Goal: Task Accomplishment & Management: Use online tool/utility

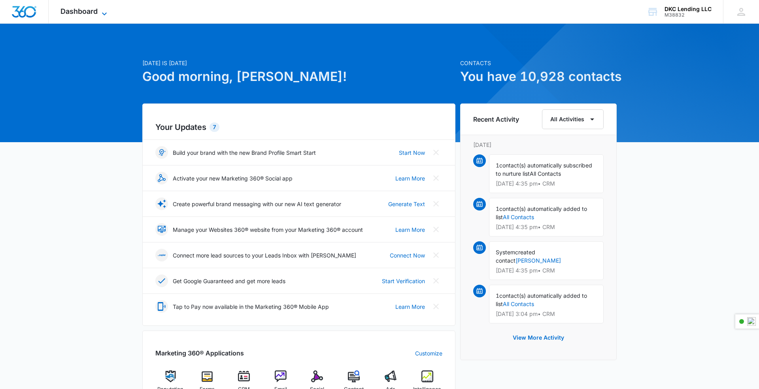
click at [87, 13] on span "Dashboard" at bounding box center [78, 11] width 37 height 8
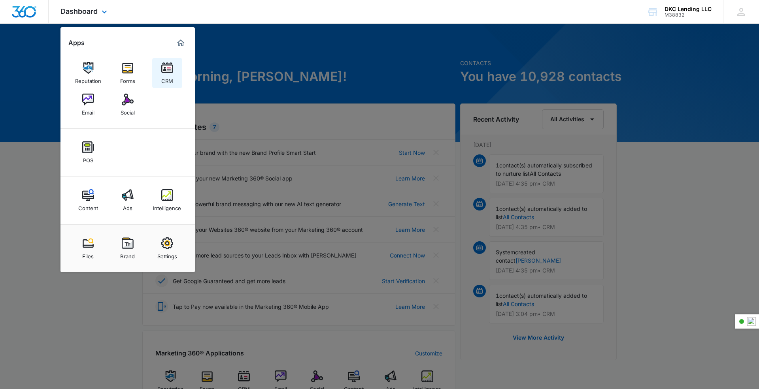
click at [164, 67] on img at bounding box center [167, 68] width 12 height 12
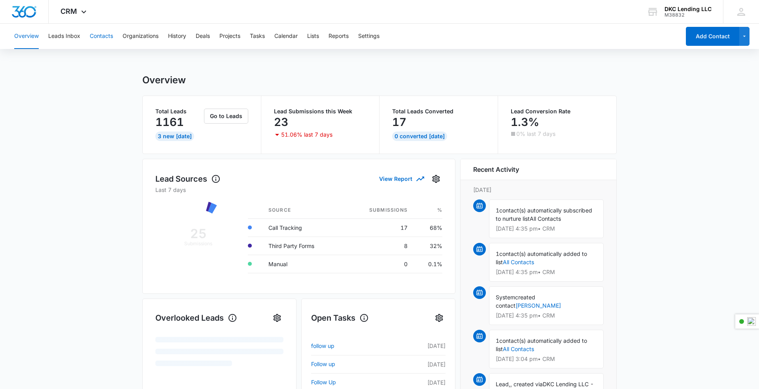
click at [101, 39] on button "Contacts" at bounding box center [101, 36] width 23 height 25
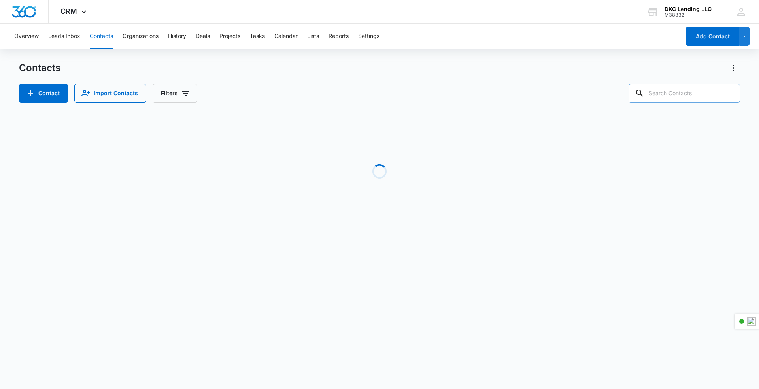
click at [692, 92] on input "text" at bounding box center [684, 93] width 111 height 19
paste input "[PERSON_NAME]"
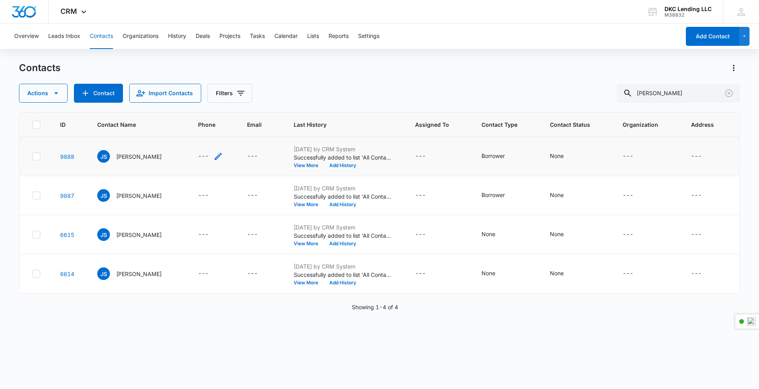
click at [202, 156] on div "---" at bounding box center [203, 156] width 11 height 9
click at [208, 134] on button "Cancel" at bounding box center [222, 130] width 28 height 15
click at [652, 94] on input "[PERSON_NAME]" at bounding box center [678, 93] width 123 height 19
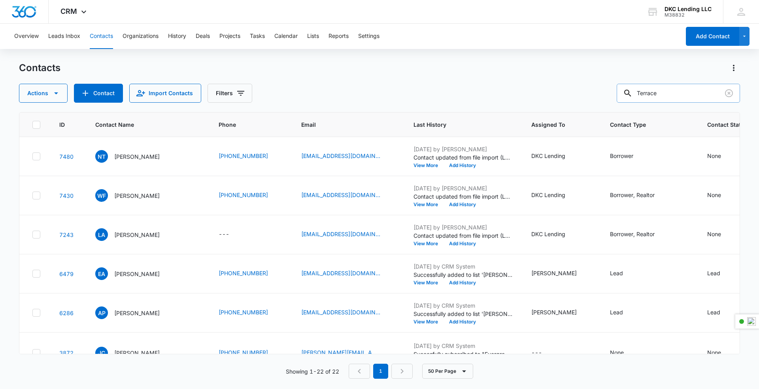
click at [660, 95] on input "Terrace" at bounding box center [678, 93] width 123 height 19
click at [680, 103] on div "Contacts Actions Contact Import Contacts Filters Terrace ID Contact Name Phone …" at bounding box center [379, 225] width 721 height 327
click at [681, 96] on input "Terrace" at bounding box center [678, 93] width 123 height 19
type input "Terrace [PERSON_NAME]"
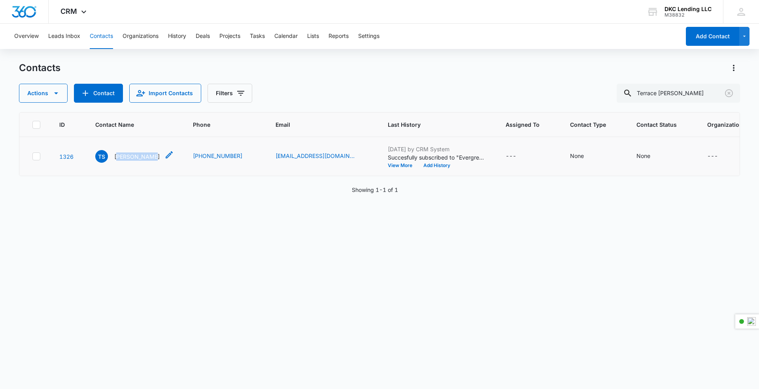
drag, startPoint x: 150, startPoint y: 167, endPoint x: 117, endPoint y: 168, distance: 32.4
click at [117, 161] on p "[PERSON_NAME]" at bounding box center [136, 157] width 45 height 8
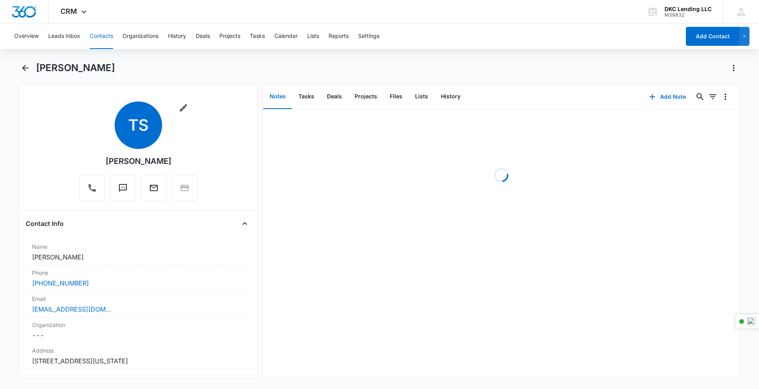
click at [159, 157] on div "[PERSON_NAME]" at bounding box center [139, 161] width 66 height 12
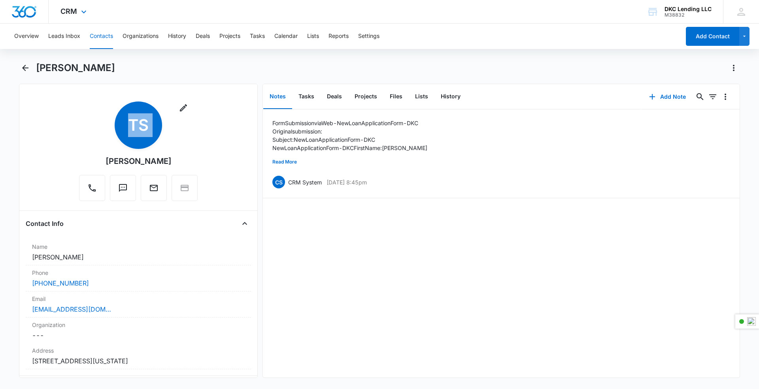
copy div "Remove TS"
click at [125, 165] on div "[PERSON_NAME]" at bounding box center [139, 161] width 66 height 12
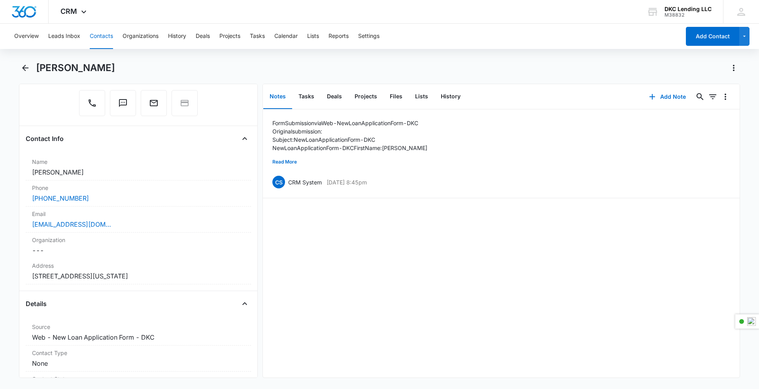
scroll to position [62, 0]
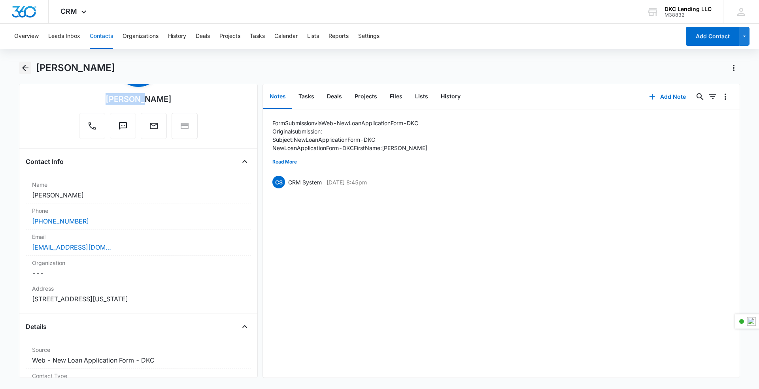
click at [25, 69] on icon "Back" at bounding box center [25, 67] width 9 height 9
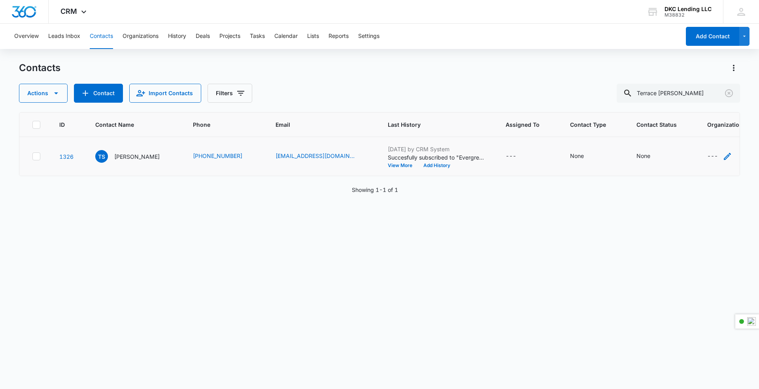
click at [707, 161] on div "---" at bounding box center [712, 156] width 11 height 9
click at [695, 142] on button "Cancel" at bounding box center [689, 140] width 28 height 15
click at [734, 89] on button "Clear" at bounding box center [729, 93] width 13 height 13
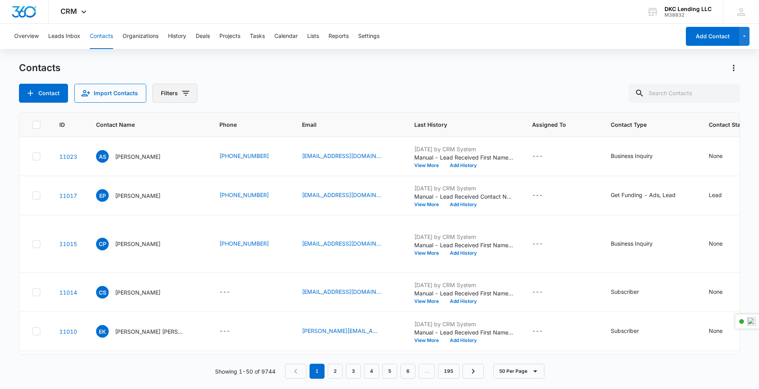
click at [186, 98] on button "Filters" at bounding box center [175, 93] width 45 height 19
click at [235, 226] on div "Custom Filters" at bounding box center [206, 225] width 91 height 13
click at [242, 225] on icon "Show Custom Filters filters" at bounding box center [245, 224] width 9 height 9
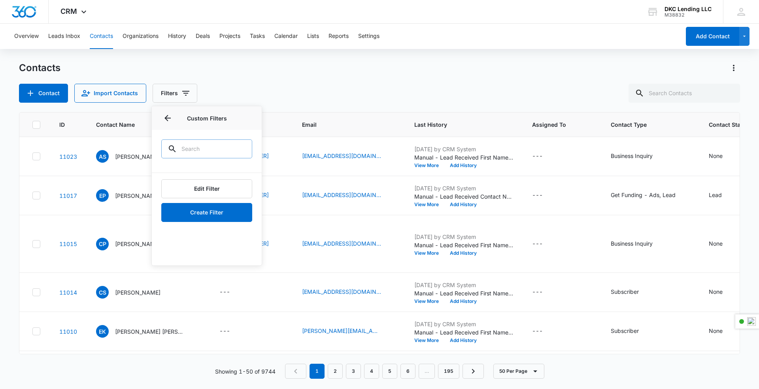
click at [214, 153] on input "text" at bounding box center [206, 149] width 91 height 19
click at [221, 193] on button "Edit Filter" at bounding box center [206, 189] width 91 height 19
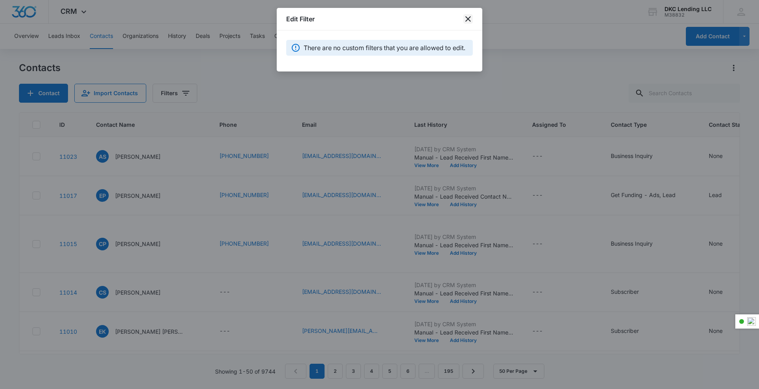
click at [471, 17] on icon "close" at bounding box center [467, 18] width 9 height 9
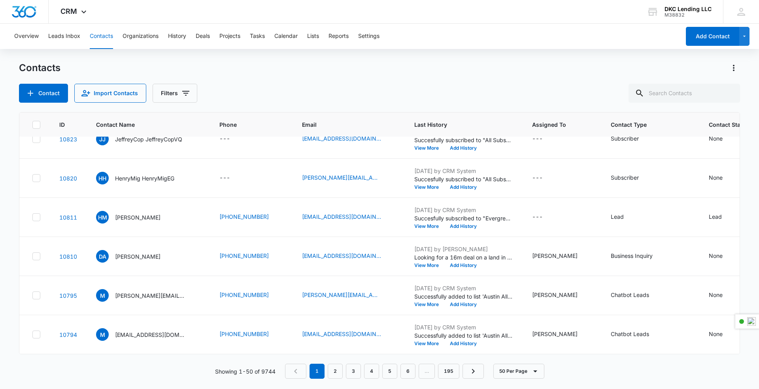
scroll to position [2472, 0]
click at [512, 367] on button "50 Per Page" at bounding box center [518, 371] width 51 height 15
click at [531, 355] on div "10 Per Page 20 Per Page 50 Per Page" at bounding box center [525, 336] width 62 height 49
